Goal: Task Accomplishment & Management: Manage account settings

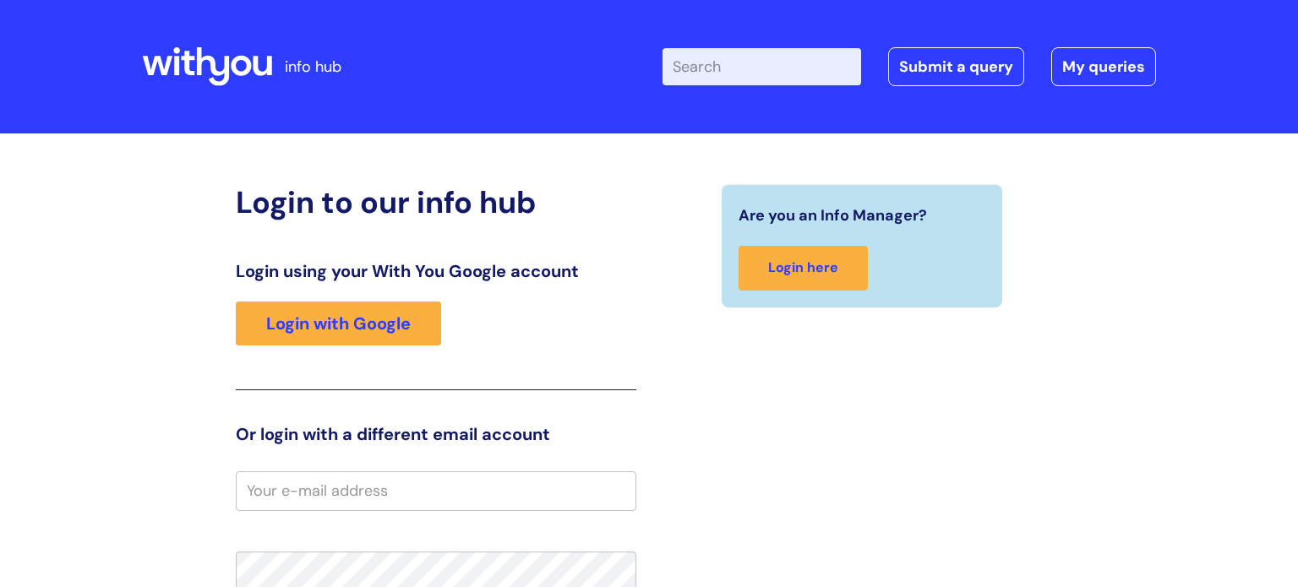
click at [337, 496] on input "email" at bounding box center [436, 491] width 401 height 39
type input "[EMAIL_ADDRESS][DOMAIN_NAME]"
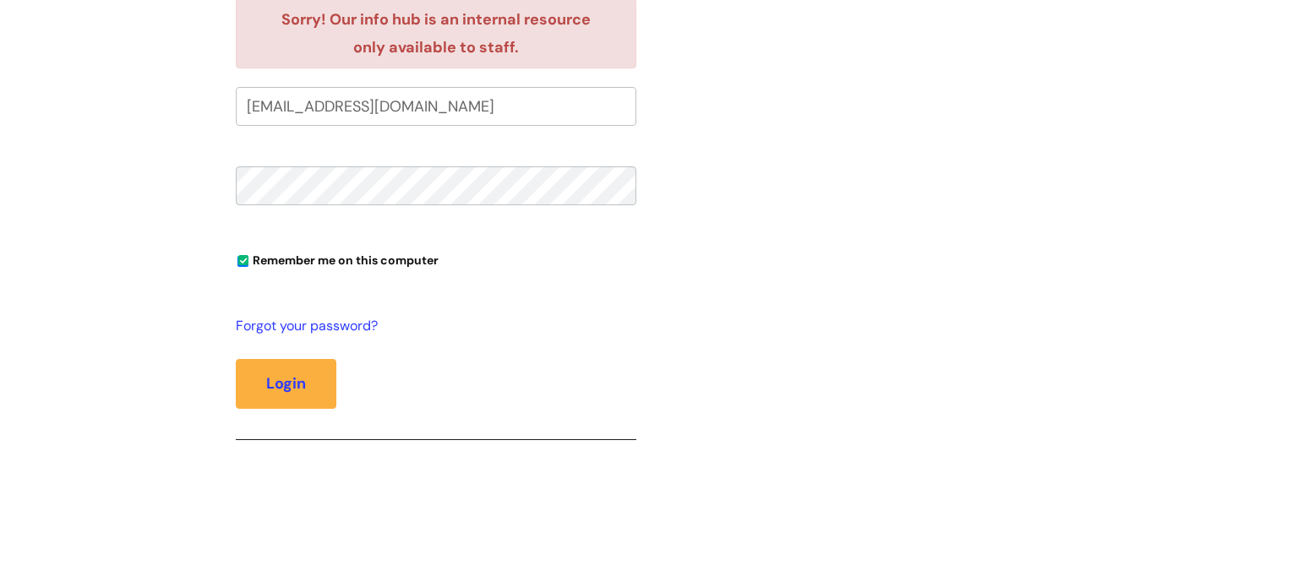
scroll to position [501, 0]
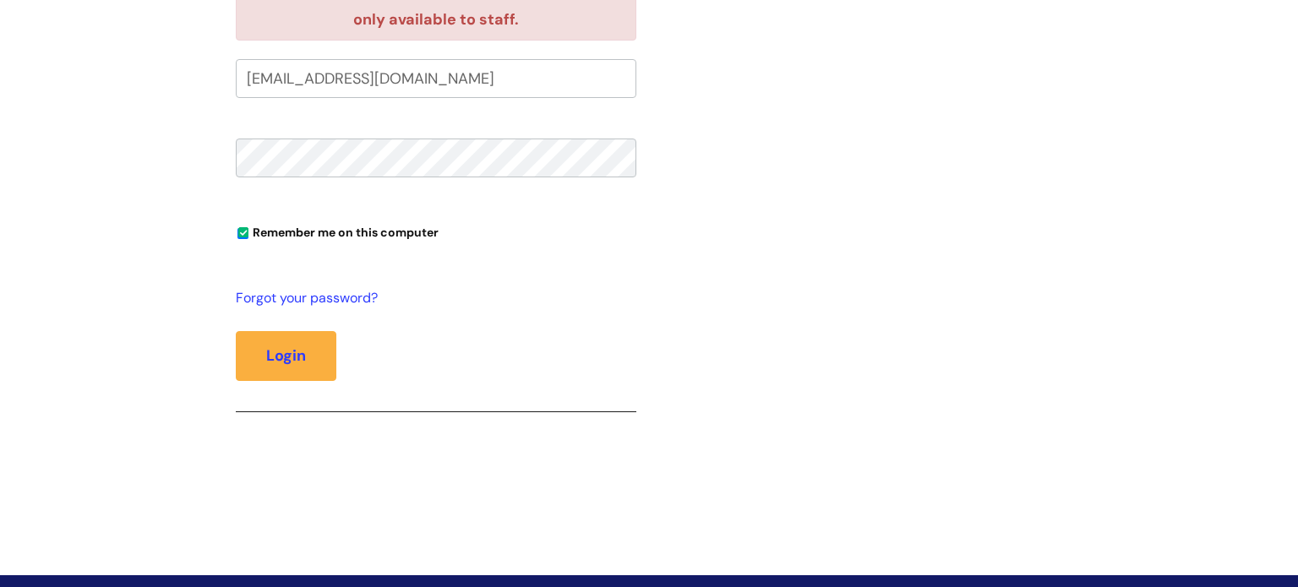
click at [236, 331] on button "Login" at bounding box center [286, 355] width 101 height 49
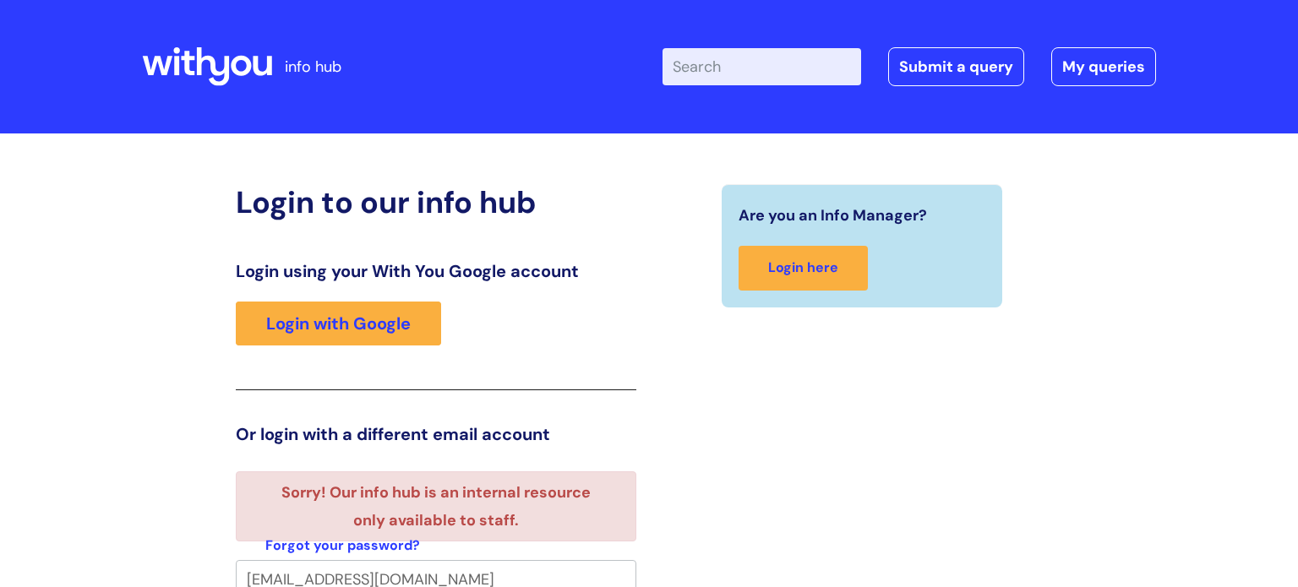
scroll to position [10, 0]
